Goal: Transaction & Acquisition: Purchase product/service

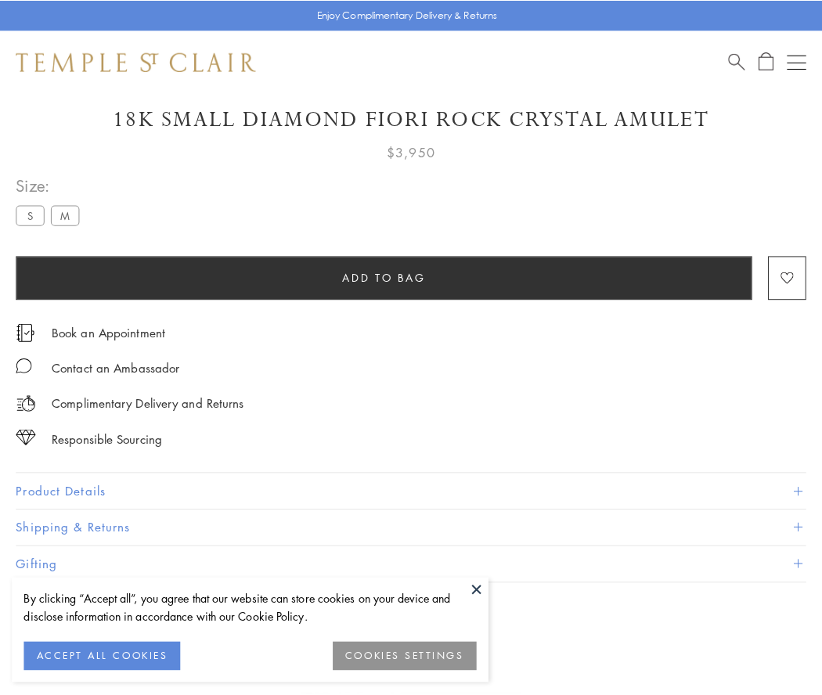
scroll to position [92, 0]
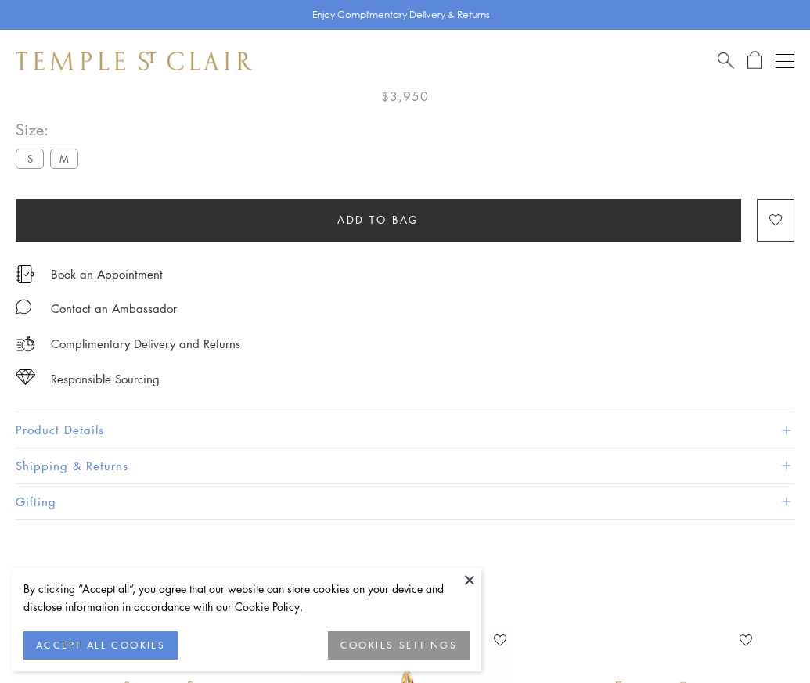
click at [378, 219] on span "Add to bag" at bounding box center [378, 219] width 82 height 17
